Goal: Task Accomplishment & Management: Use online tool/utility

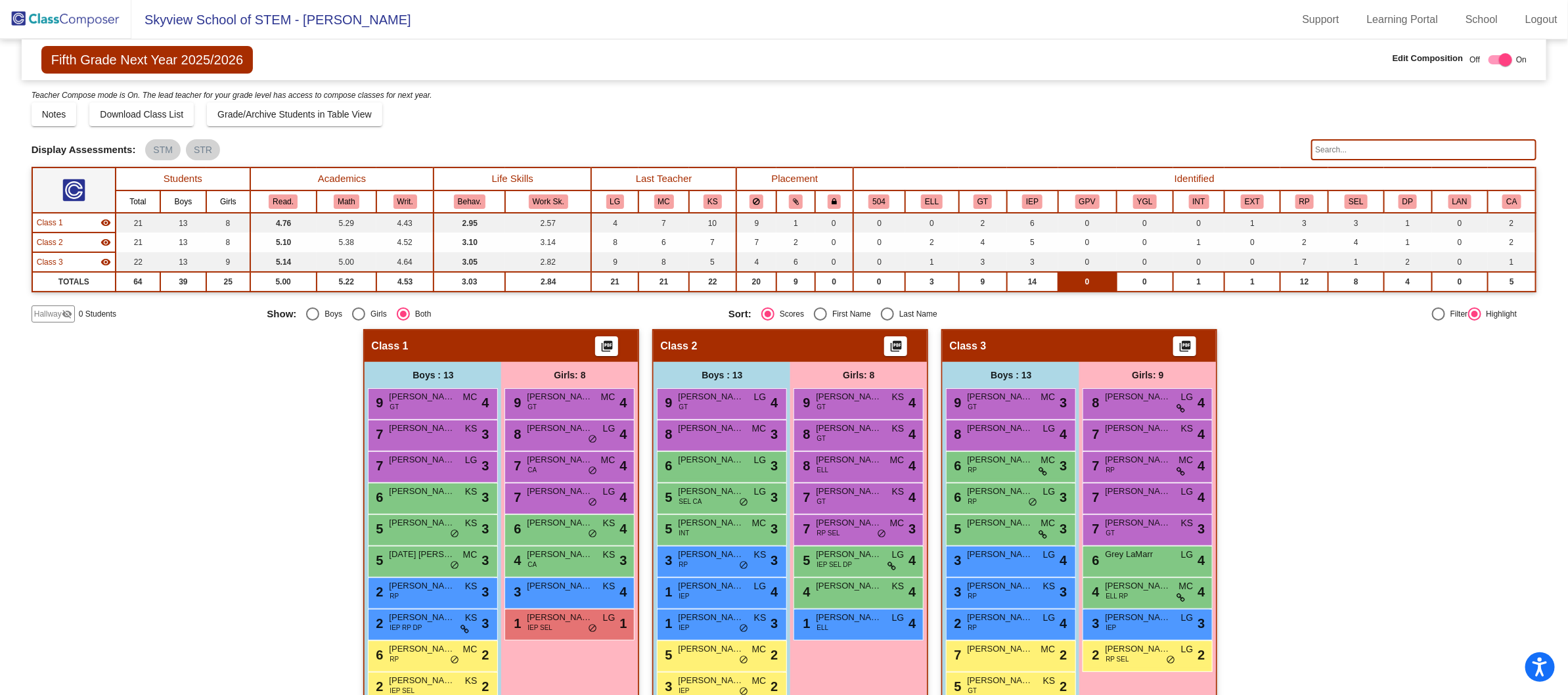
scroll to position [121, 0]
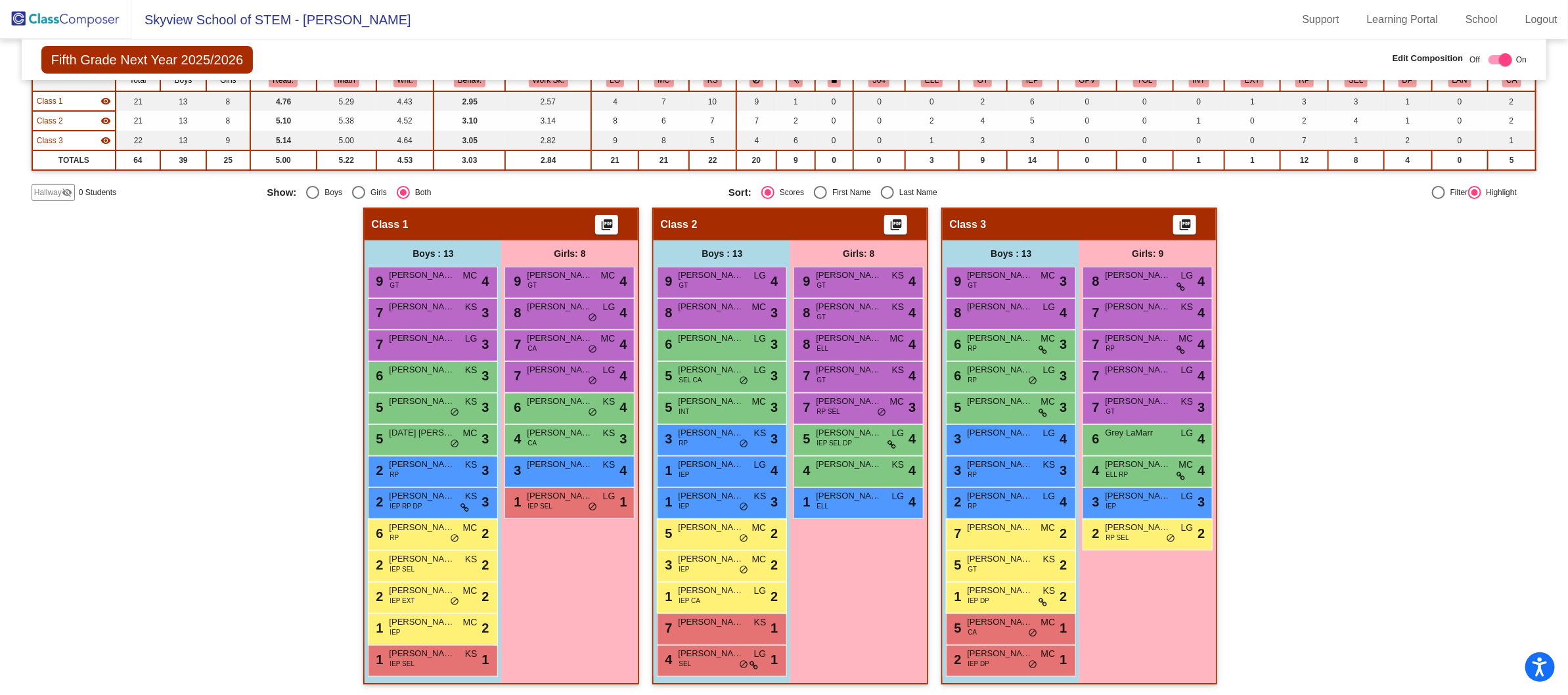
click at [65, 19] on img at bounding box center [65, 19] width 132 height 39
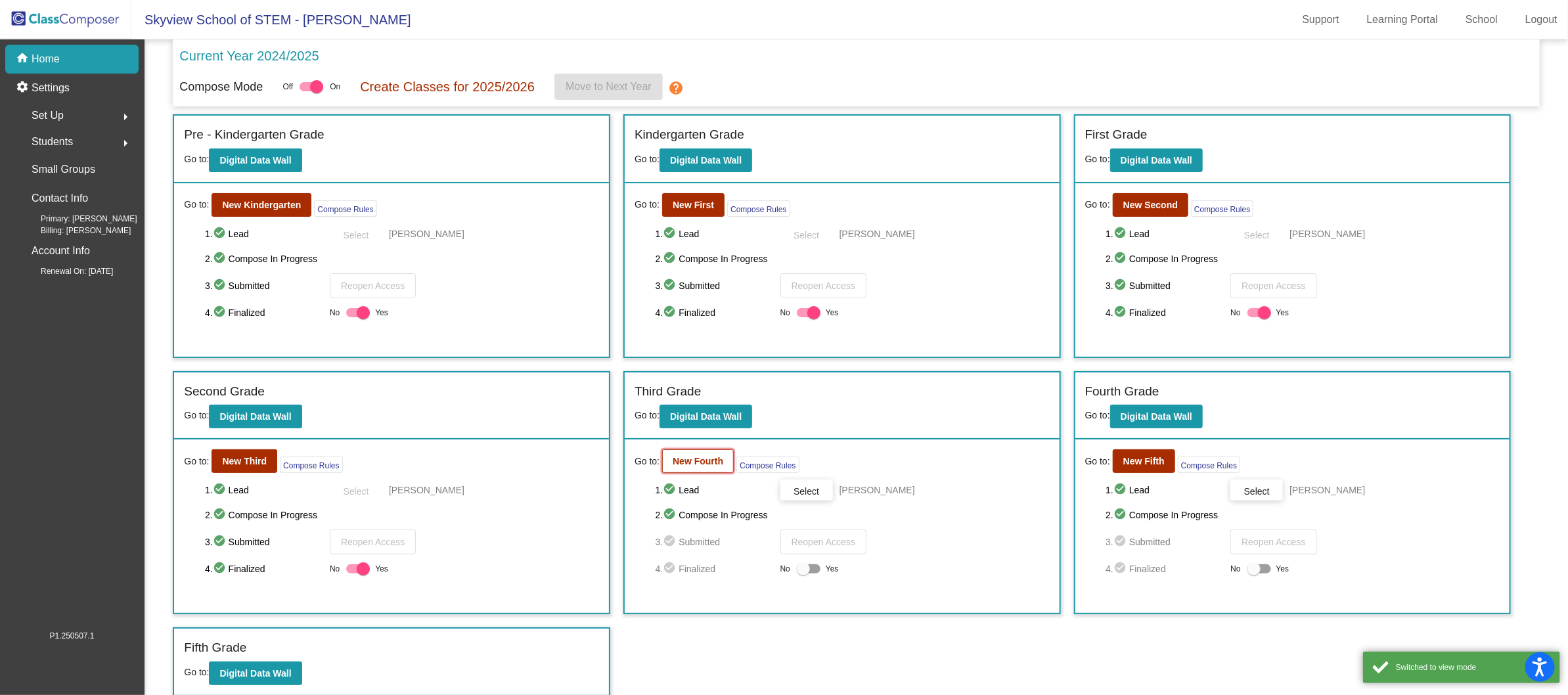
click at [712, 455] on b "New Fourth" at bounding box center [697, 460] width 50 height 10
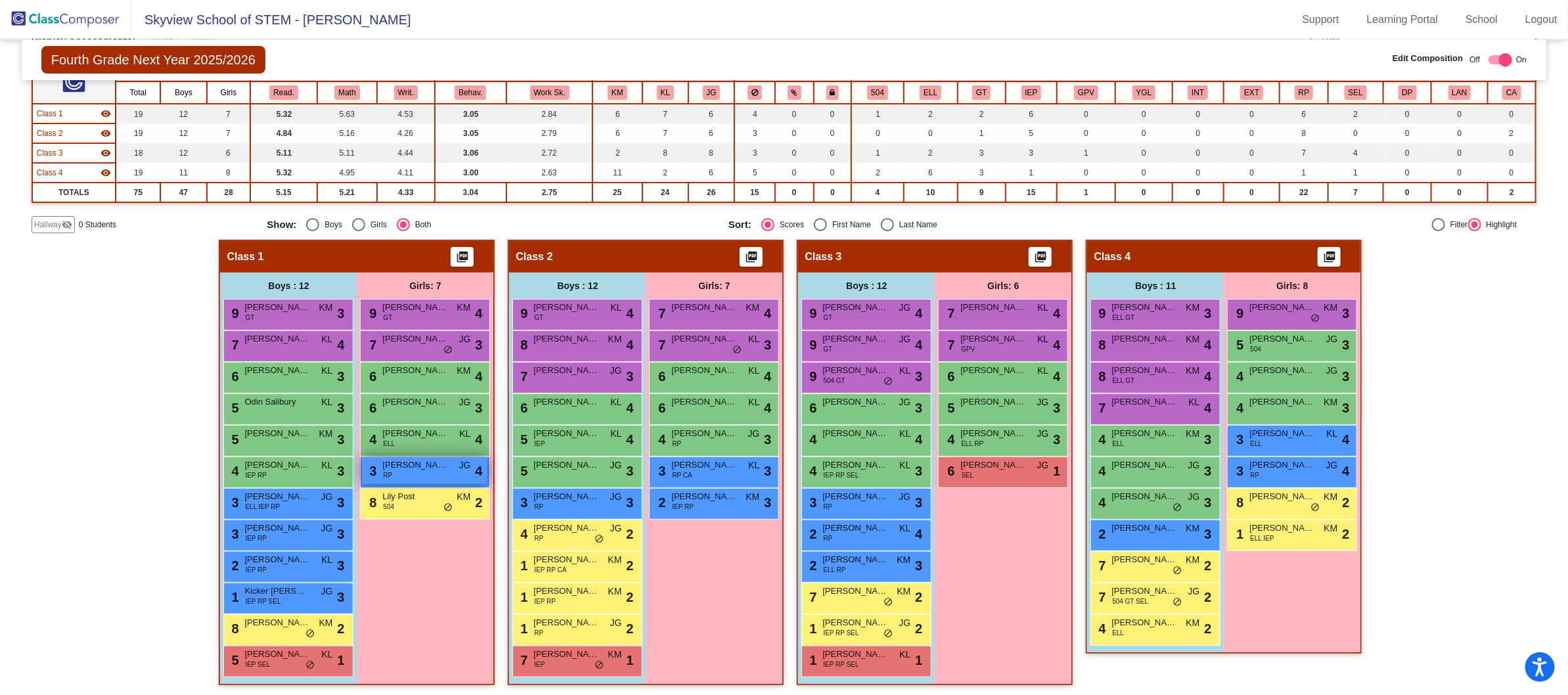
scroll to position [1, 0]
click at [1280, 344] on div "5 [PERSON_NAME] 504 JG lock do_not_disturb_alt 3" at bounding box center [1291, 344] width 125 height 27
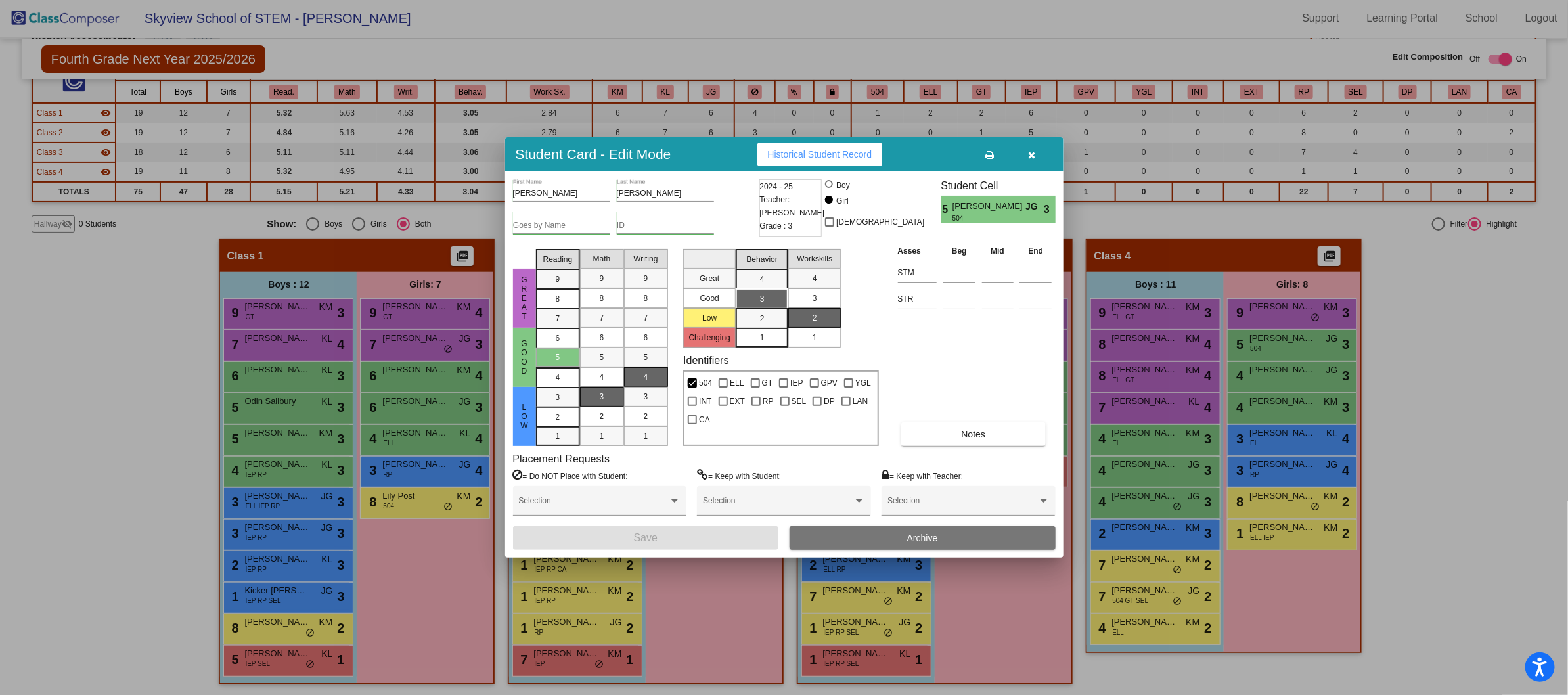
click at [560, 475] on label "= Do NOT Place with Student:" at bounding box center [570, 475] width 115 height 13
click at [1406, 448] on div at bounding box center [784, 348] width 1568 height 695
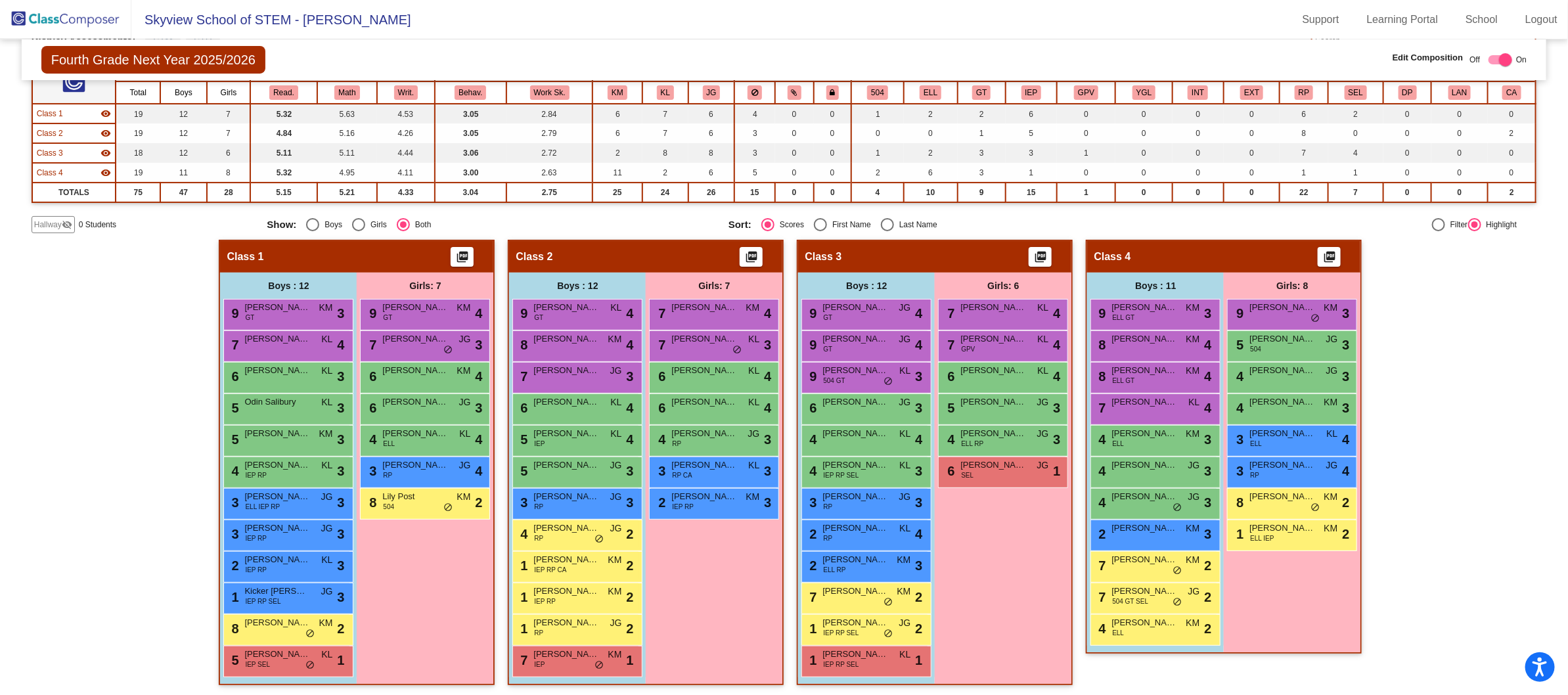
scroll to position [1, 0]
